Goal: Transaction & Acquisition: Purchase product/service

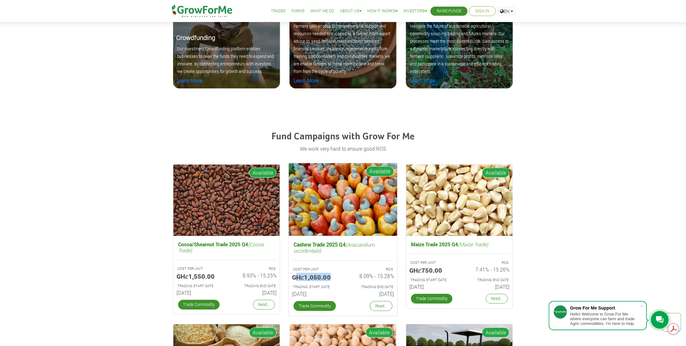
drag, startPoint x: 294, startPoint y: 278, endPoint x: 332, endPoint y: 274, distance: 37.9
click at [332, 274] on h5 "GHȼ1,050.00" at bounding box center [315, 277] width 46 height 8
click at [331, 258] on div "Cashew Trade 2025 Q4 (Anacardium occidentale) COST PER UNIT GHȼ1,050.00 ROS 8.0…" at bounding box center [343, 276] width 109 height 80
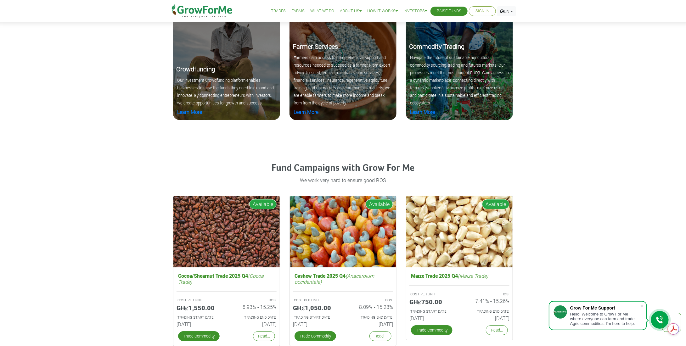
drag, startPoint x: 532, startPoint y: 11, endPoint x: 286, endPoint y: 8, distance: 245.2
click at [289, 8] on li "Farms" at bounding box center [298, 11] width 18 height 22
click at [291, 11] on link "Farms" at bounding box center [297, 11] width 13 height 7
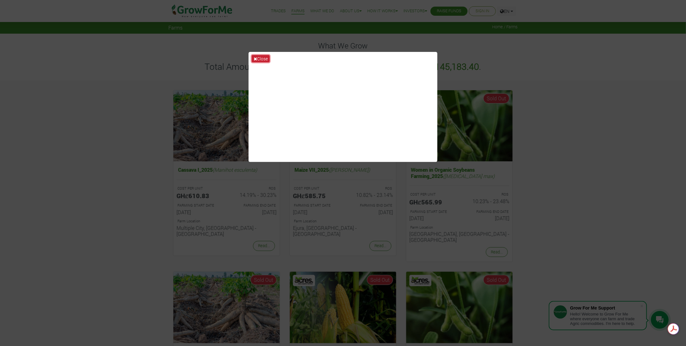
click at [260, 56] on button "Close" at bounding box center [261, 58] width 18 height 7
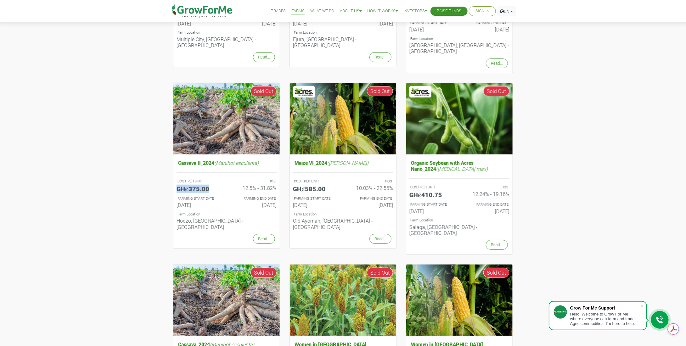
drag, startPoint x: 210, startPoint y: 182, endPoint x: 169, endPoint y: 183, distance: 40.9
click at [169, 184] on div "Cassava II_2024 (Manihot esculenta) COST PER UNIT GHȼ375.00 ROS 12.5% - 31.82% …" at bounding box center [226, 170] width 116 height 175
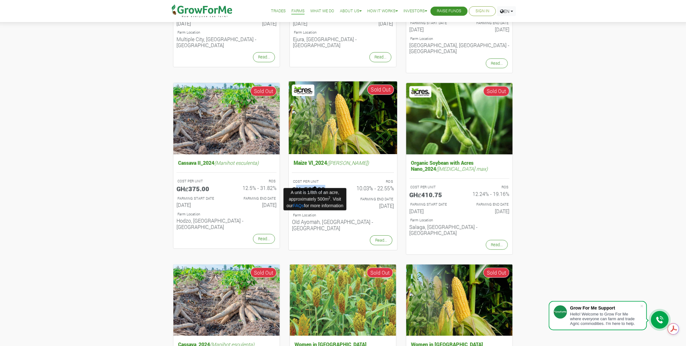
drag, startPoint x: 326, startPoint y: 184, endPoint x: 295, endPoint y: 183, distance: 31.8
click at [295, 185] on h5 "GHȼ585.00" at bounding box center [315, 189] width 46 height 8
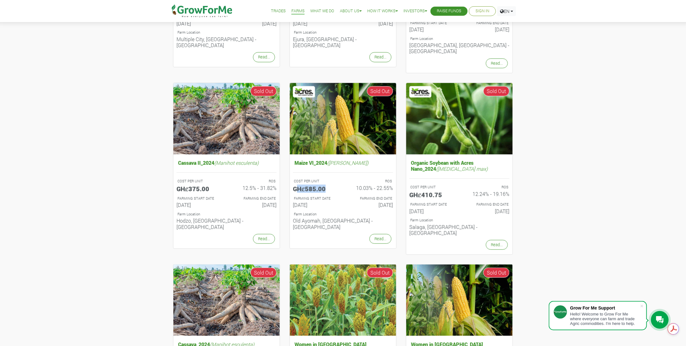
drag, startPoint x: 359, startPoint y: 182, endPoint x: 403, endPoint y: 183, distance: 44.4
click at [403, 183] on div "Cassava I_2025 (Manihot esculenta) COST PER UNIT GHȼ610.83 ROS 14.19% - 30.23% …" at bounding box center [342, 229] width 349 height 663
click at [583, 175] on div "Cassava I_2025 (Manihot esculenta) COST PER UNIT GHȼ610.83 ROS 14.19% - 30.23% …" at bounding box center [343, 240] width 686 height 697
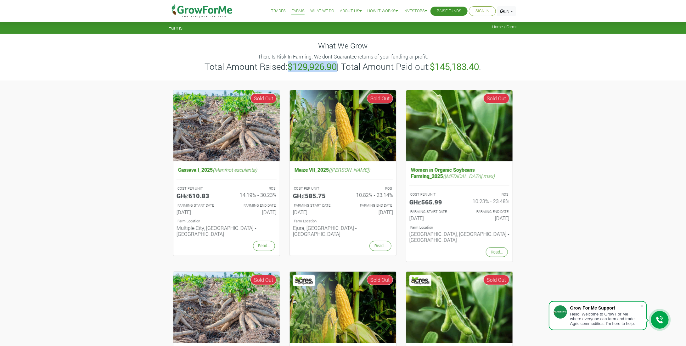
drag, startPoint x: 336, startPoint y: 65, endPoint x: 290, endPoint y: 71, distance: 46.3
click at [289, 71] on h3 "Total Amount Raised: $129,926.90 | Total Amount Paid out: $145,183.40 ." at bounding box center [342, 66] width 347 height 11
drag, startPoint x: 480, startPoint y: 66, endPoint x: 433, endPoint y: 72, distance: 47.2
click at [433, 72] on b "$145,183.40" at bounding box center [454, 67] width 49 height 12
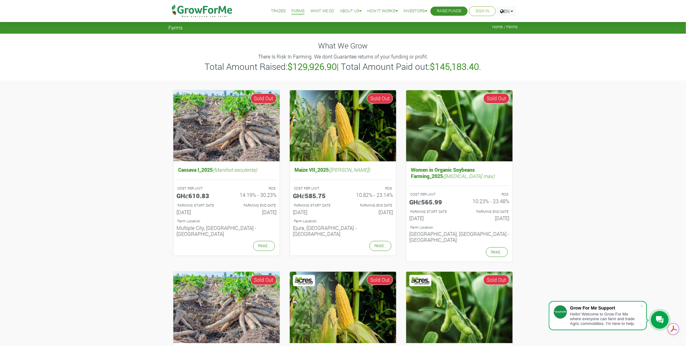
click at [273, 13] on link "Trades" at bounding box center [278, 11] width 15 height 7
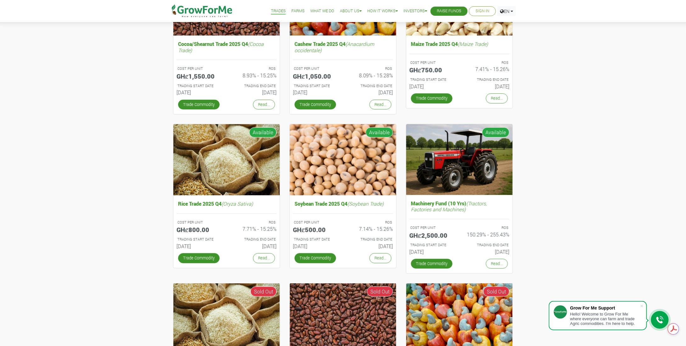
click at [207, 8] on img at bounding box center [202, 11] width 65 height 22
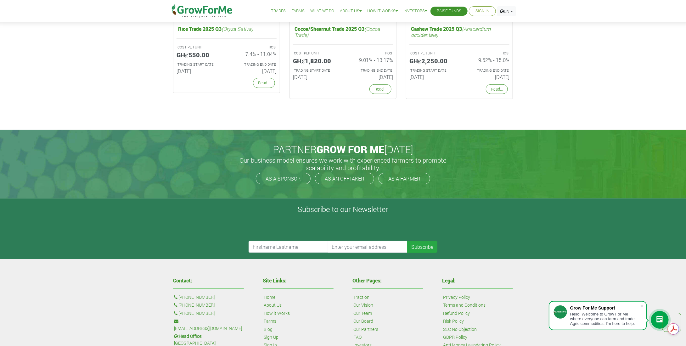
scroll to position [1502, 0]
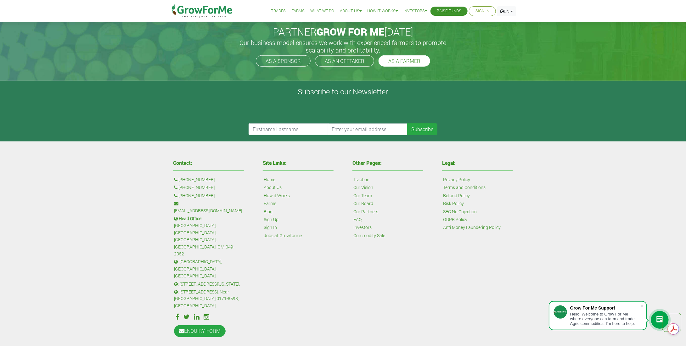
click at [408, 61] on link "AS A FARMER" at bounding box center [405, 60] width 52 height 11
click at [328, 58] on link "AS AN OFFTAKER" at bounding box center [344, 60] width 59 height 11
click at [293, 58] on link "AS A SPONSOR" at bounding box center [283, 60] width 55 height 11
